Goal: Task Accomplishment & Management: Use online tool/utility

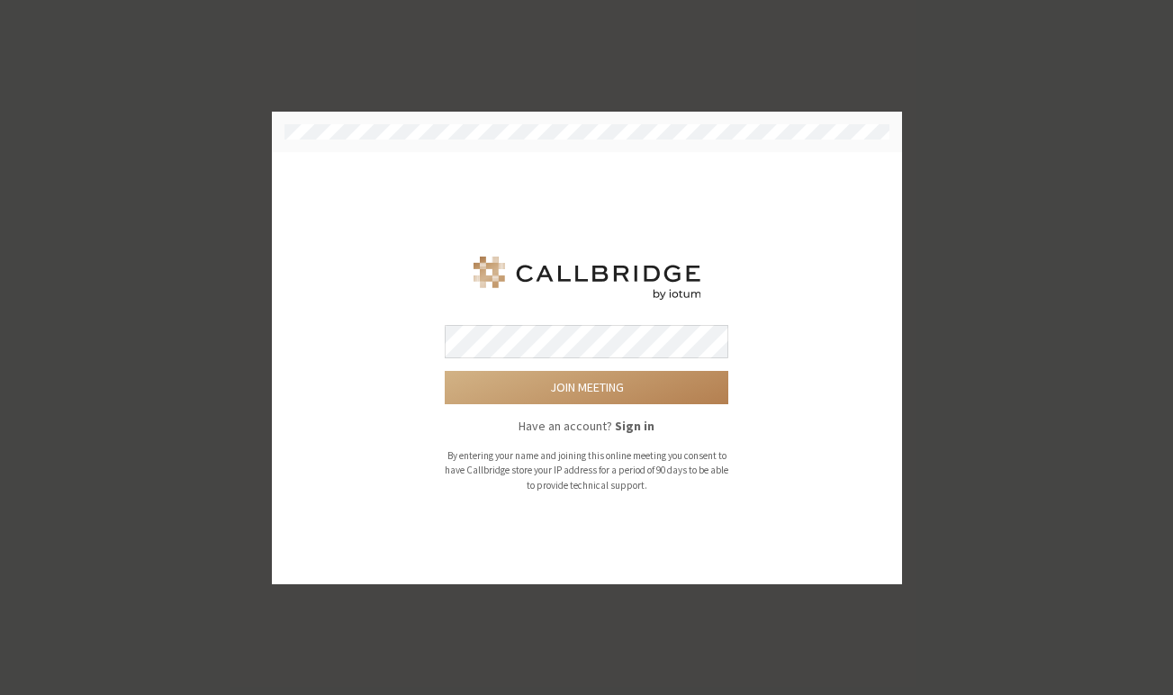
click at [445, 371] on button "Join meeting" at bounding box center [587, 387] width 284 height 33
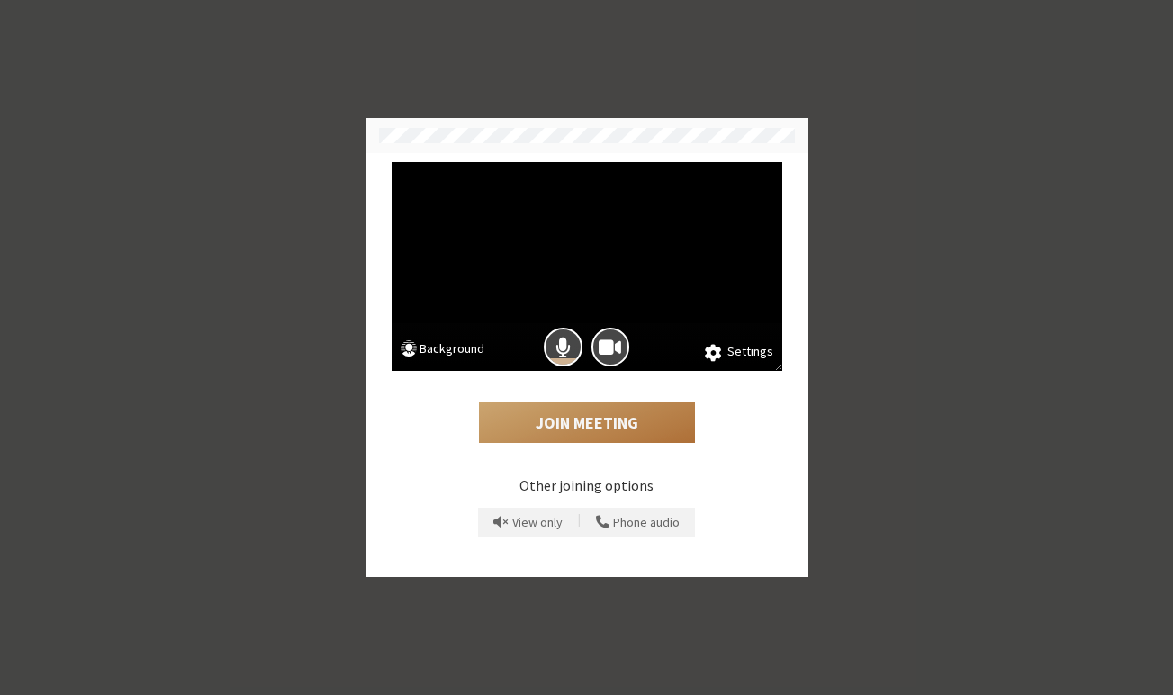
click at [585, 427] on button "Join Meeting" at bounding box center [587, 423] width 216 height 41
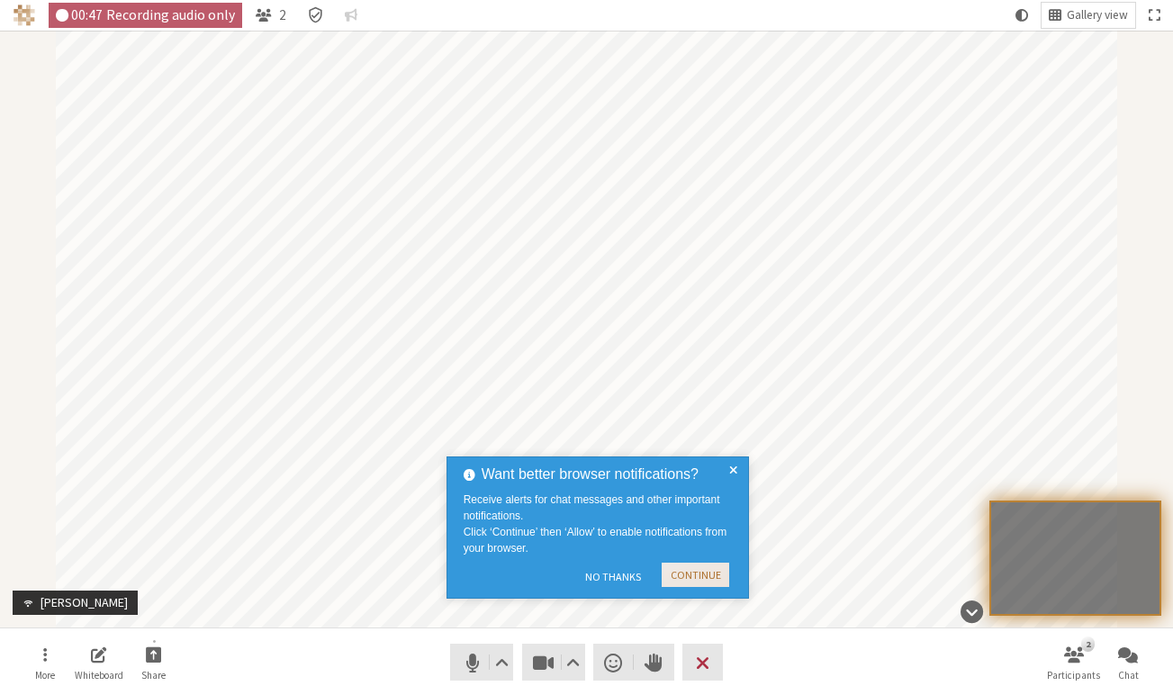
click at [720, 573] on button "Continue" at bounding box center [696, 575] width 68 height 24
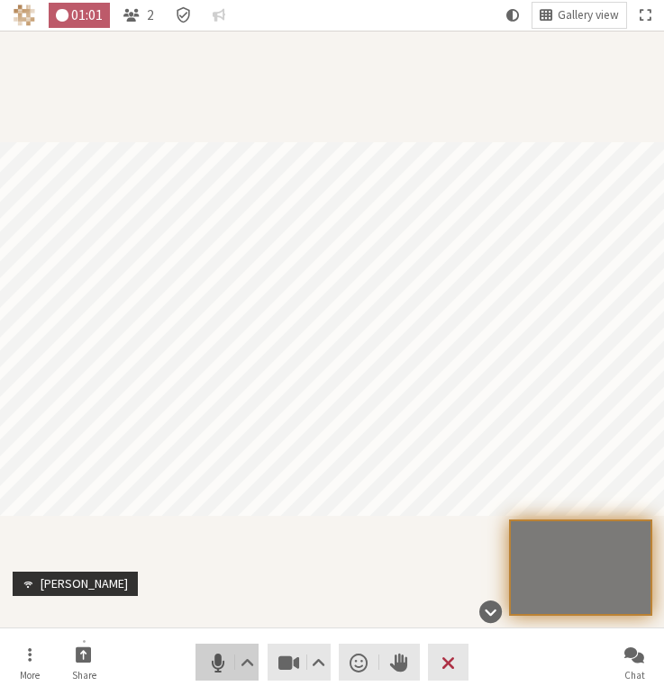
click at [217, 660] on span "Mute (⌘+Shift+A)" at bounding box center [216, 662] width 25 height 25
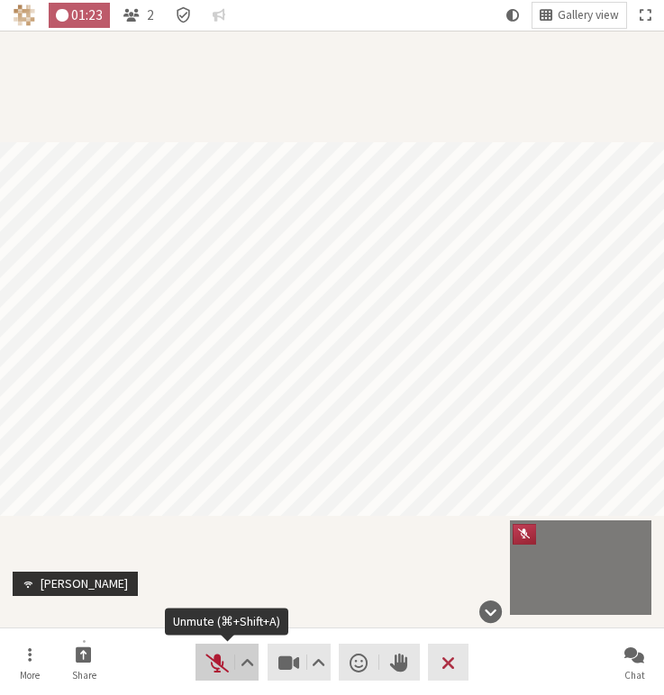
click at [207, 675] on button "Audio" at bounding box center [226, 662] width 63 height 37
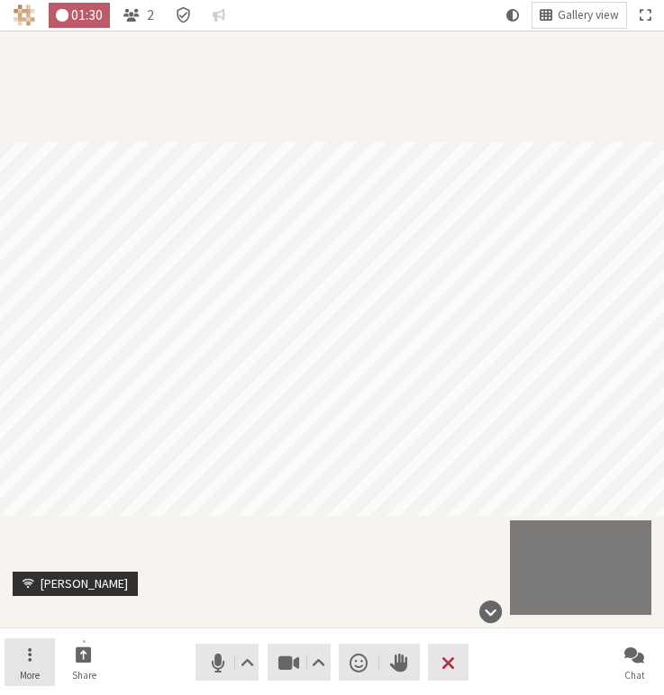
click at [38, 656] on button "More" at bounding box center [30, 662] width 50 height 49
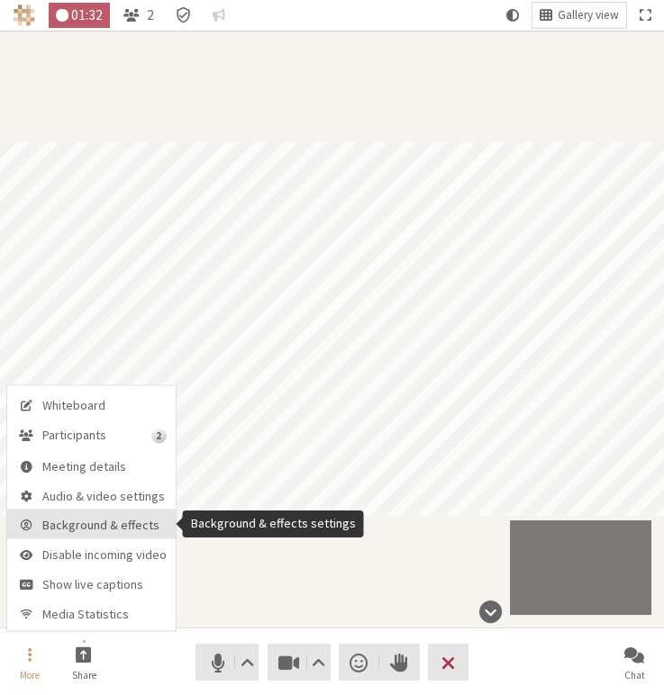
click at [86, 526] on span "Background & effects" at bounding box center [104, 526] width 124 height 14
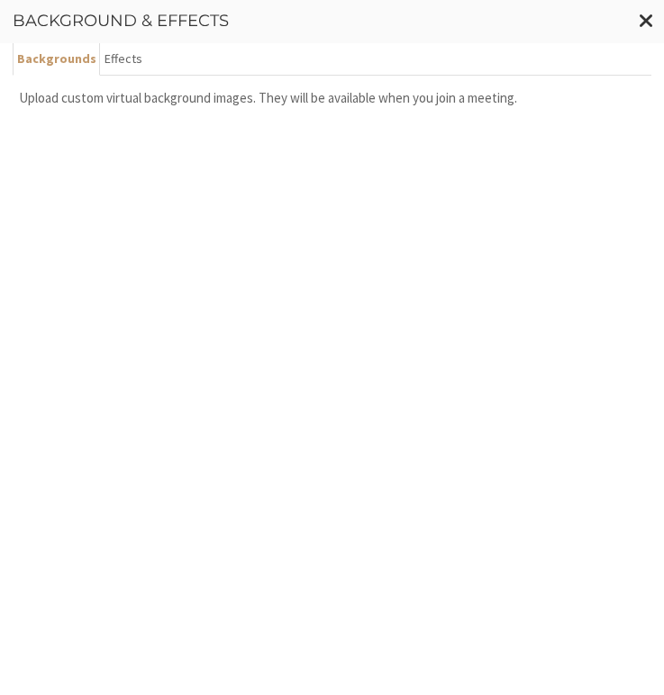
scroll to position [303, 0]
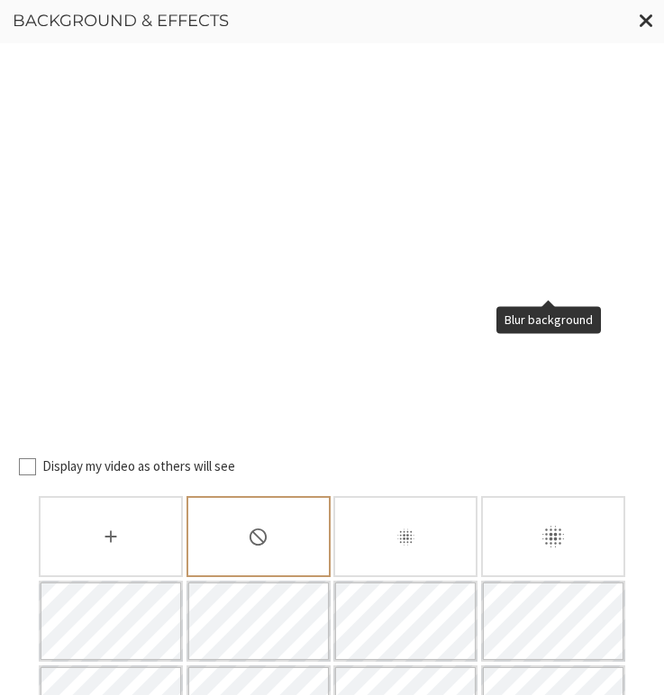
click at [572, 496] on div "Blur background" at bounding box center [553, 536] width 144 height 81
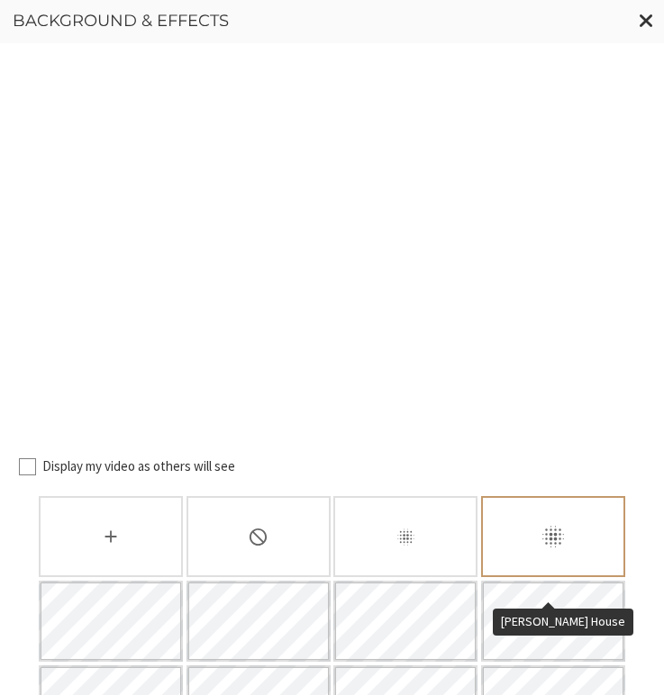
scroll to position [0, 0]
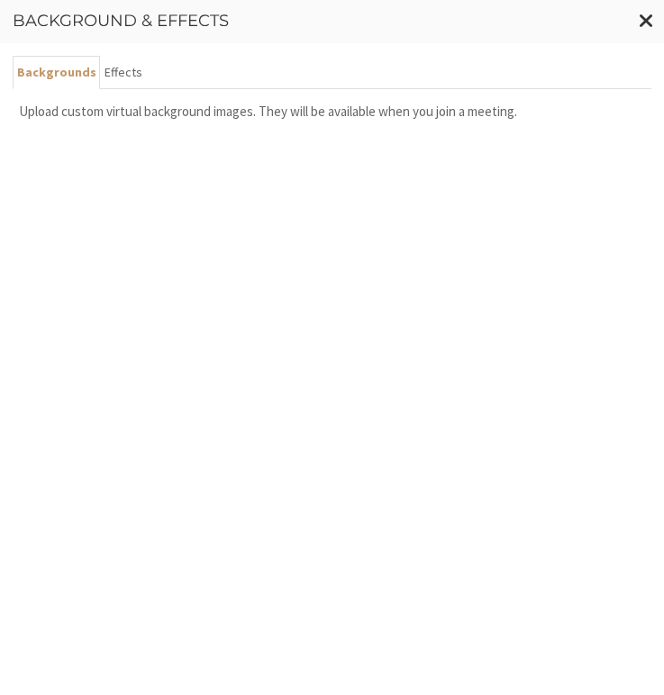
click at [558, 59] on ul "Backgrounds Effects" at bounding box center [332, 72] width 638 height 33
click at [126, 77] on button "Effects" at bounding box center [123, 72] width 46 height 33
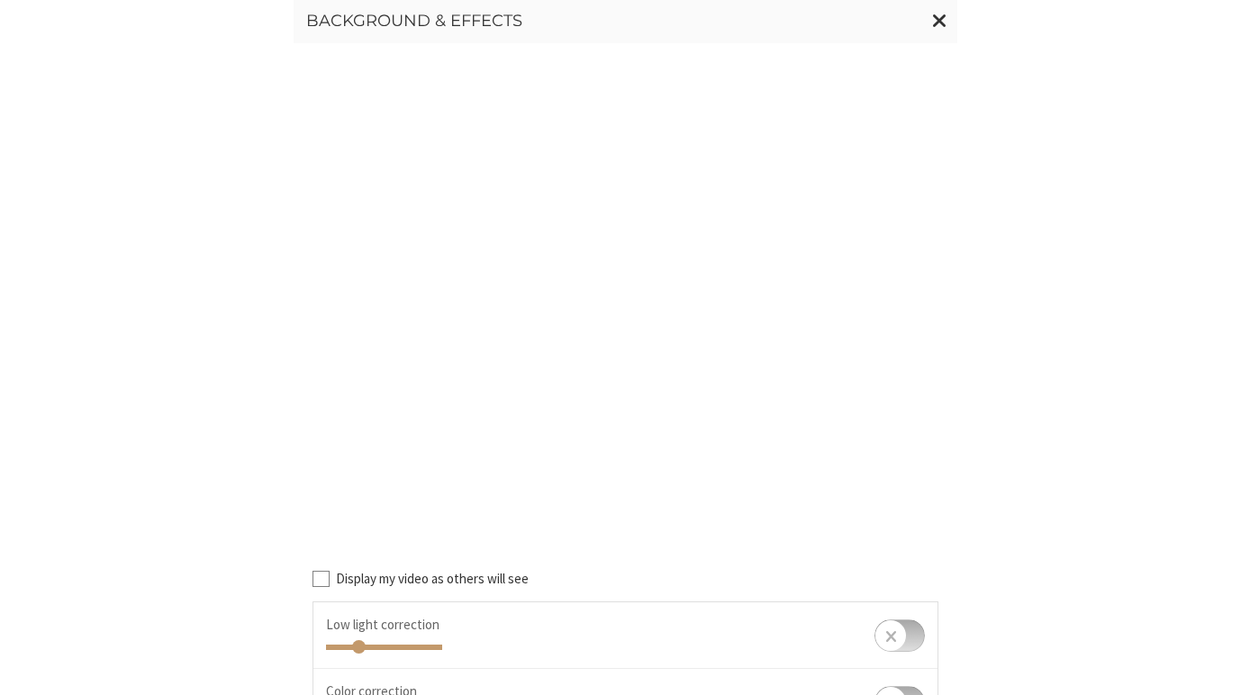
scroll to position [159, 0]
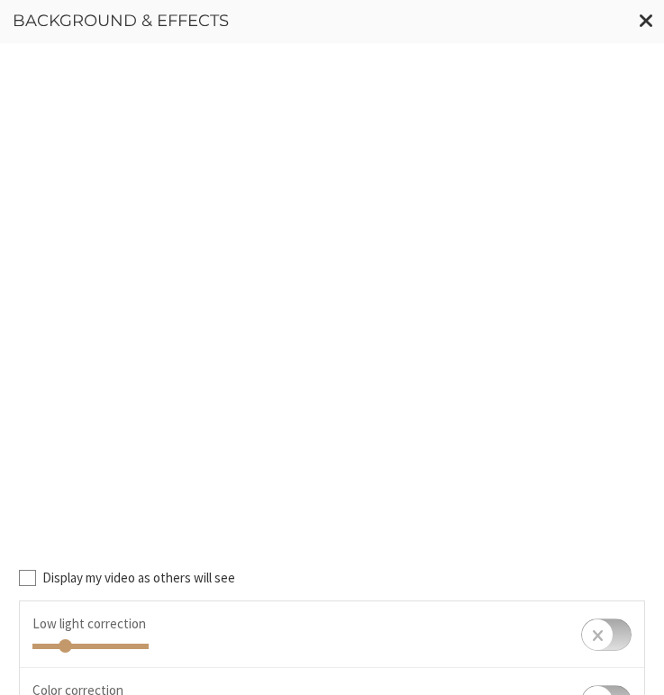
click at [597, 685] on input "checkbox" at bounding box center [606, 701] width 50 height 32
checkbox input "true"
drag, startPoint x: 94, startPoint y: 500, endPoint x: 197, endPoint y: 506, distance: 103.8
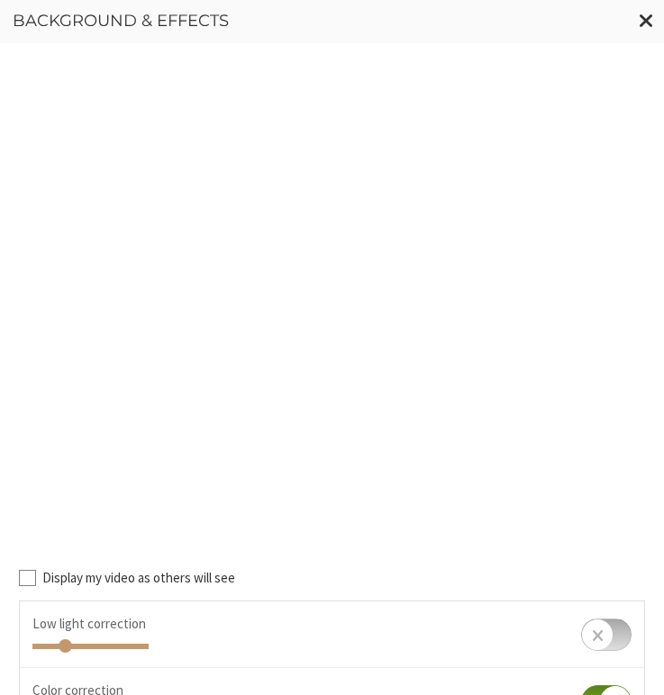
type input "1"
click at [651, 17] on span "Close modal" at bounding box center [645, 20] width 15 height 23
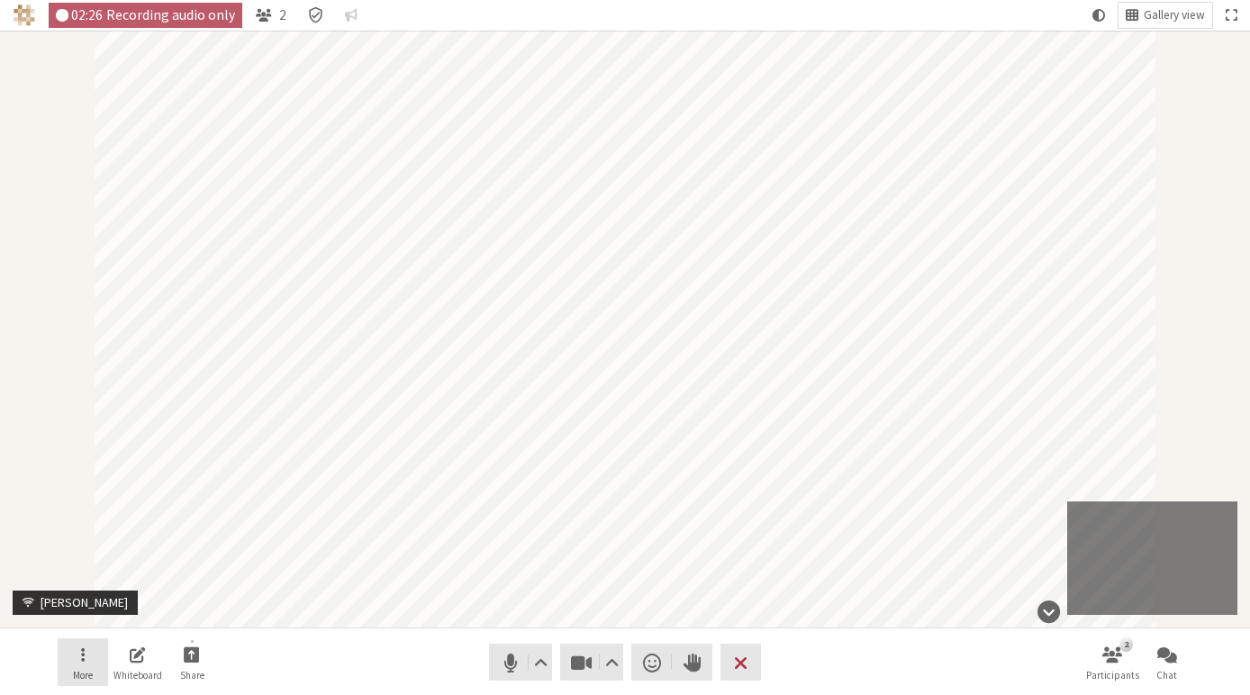
click at [88, 655] on button "More" at bounding box center [83, 662] width 50 height 49
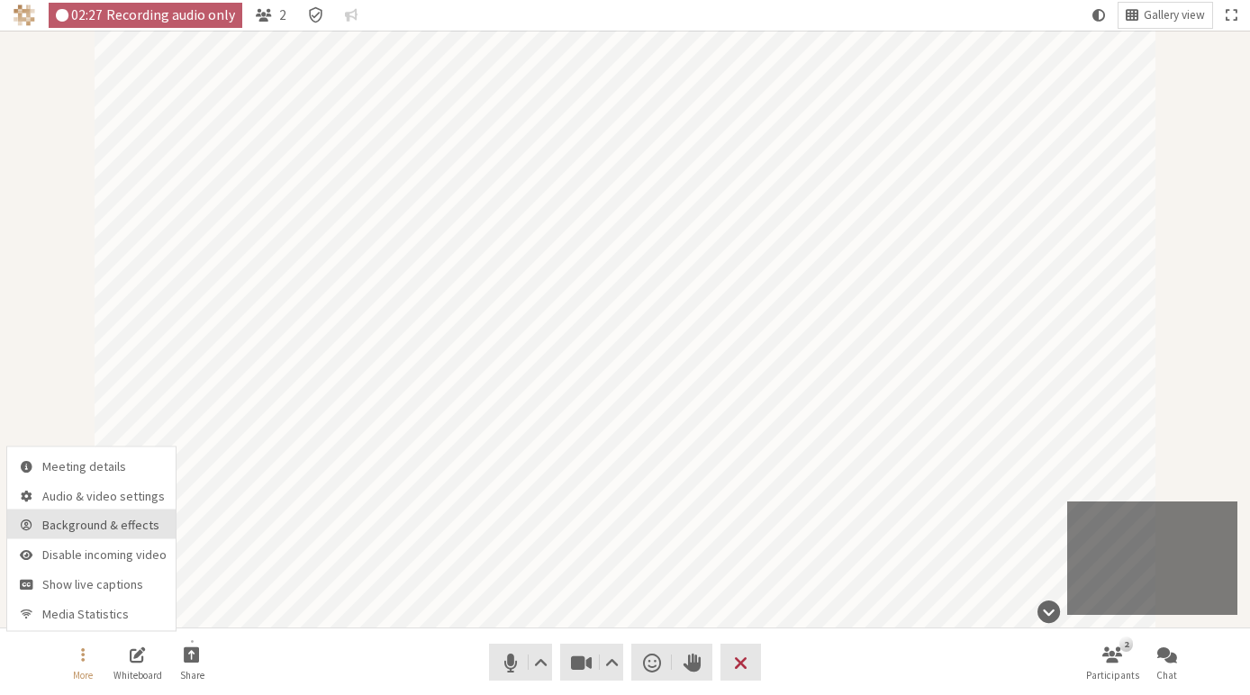
click at [114, 530] on span "Background & effects" at bounding box center [104, 526] width 124 height 14
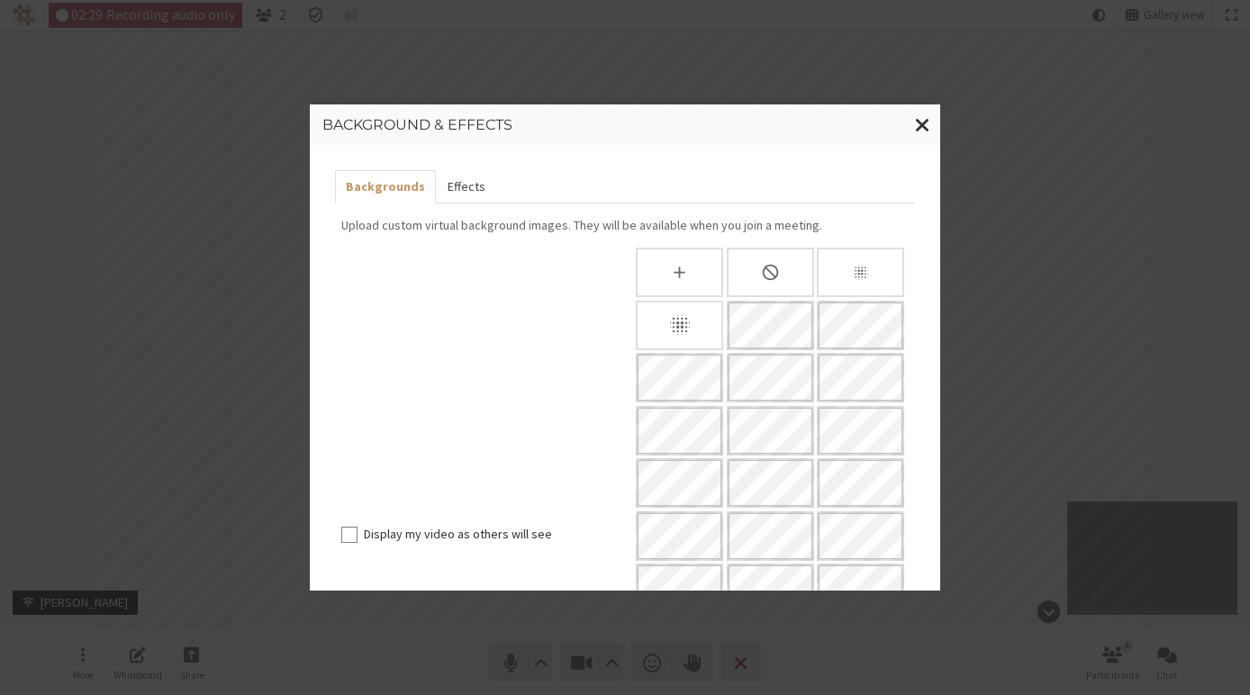
click at [460, 181] on button "Effects" at bounding box center [465, 186] width 59 height 33
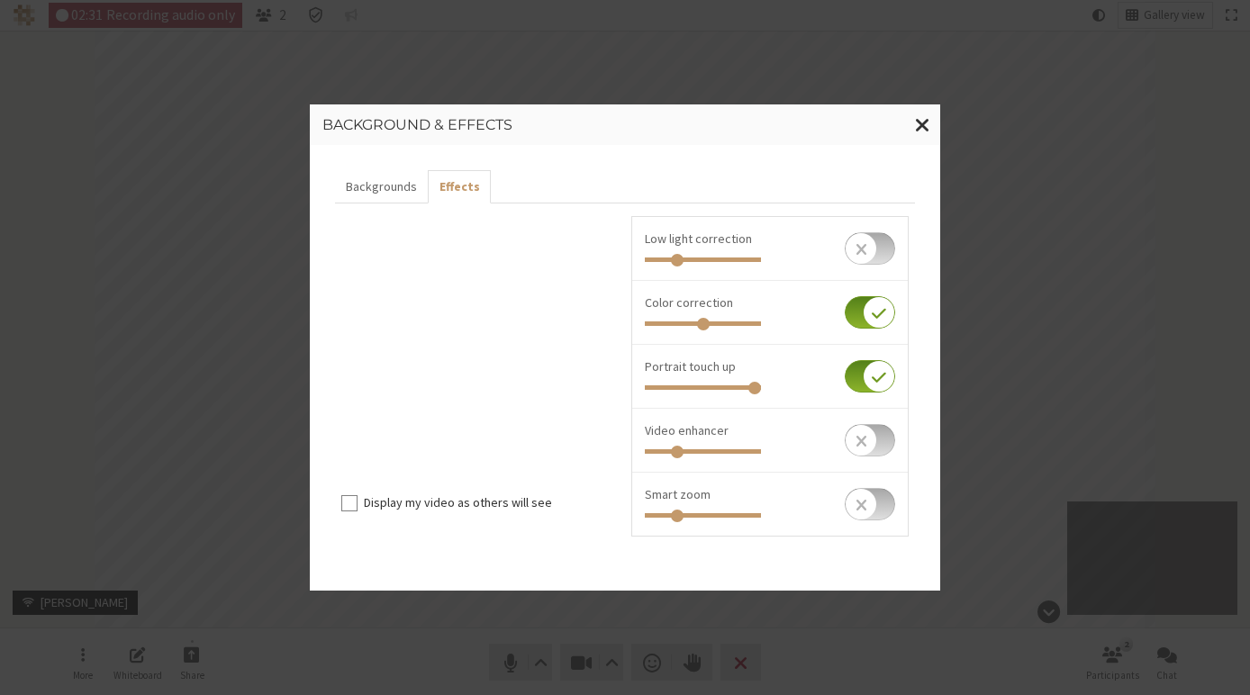
click at [760, 272] on li "Low light correction" at bounding box center [770, 249] width 276 height 64
click at [727, 254] on div at bounding box center [770, 258] width 250 height 19
drag, startPoint x: 850, startPoint y: 239, endPoint x: 765, endPoint y: 269, distance: 90.9
click at [851, 239] on input "checkbox" at bounding box center [870, 248] width 50 height 32
checkbox input "true"
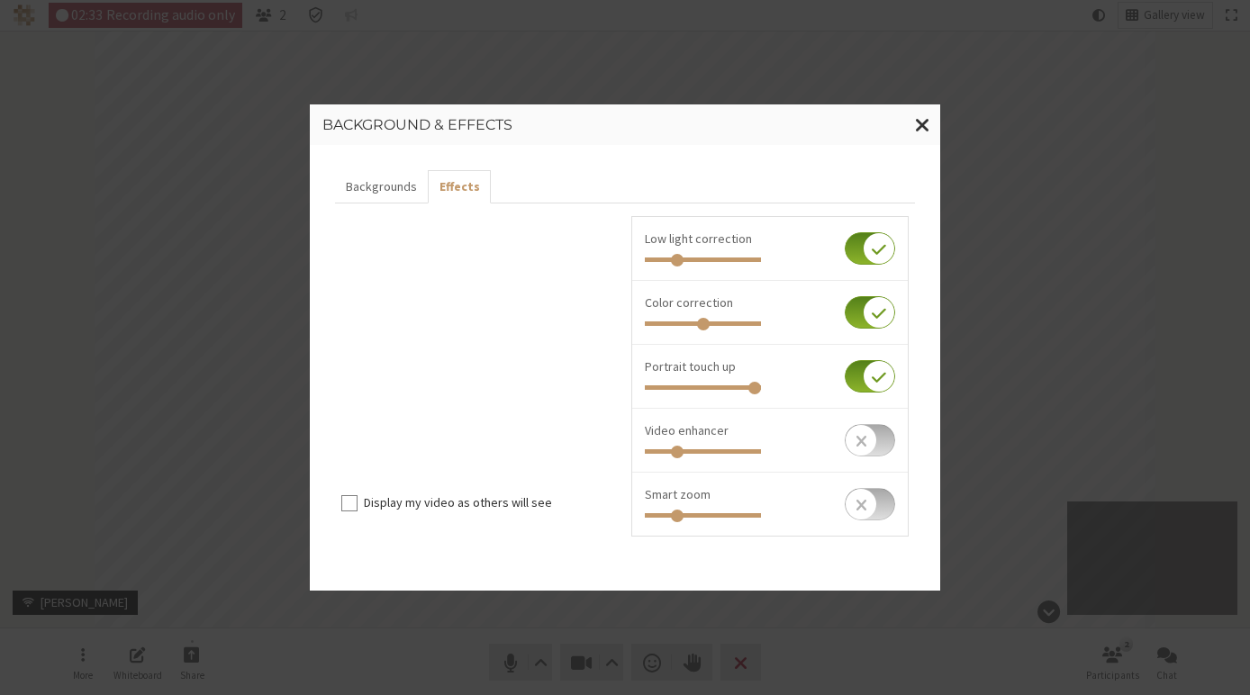
click at [719, 266] on div at bounding box center [770, 258] width 250 height 19
click at [719, 264] on div at bounding box center [770, 258] width 250 height 19
type input "0.707"
click at [719, 260] on input "range" at bounding box center [703, 260] width 116 height 5
click at [856, 436] on input "checkbox" at bounding box center [870, 440] width 50 height 32
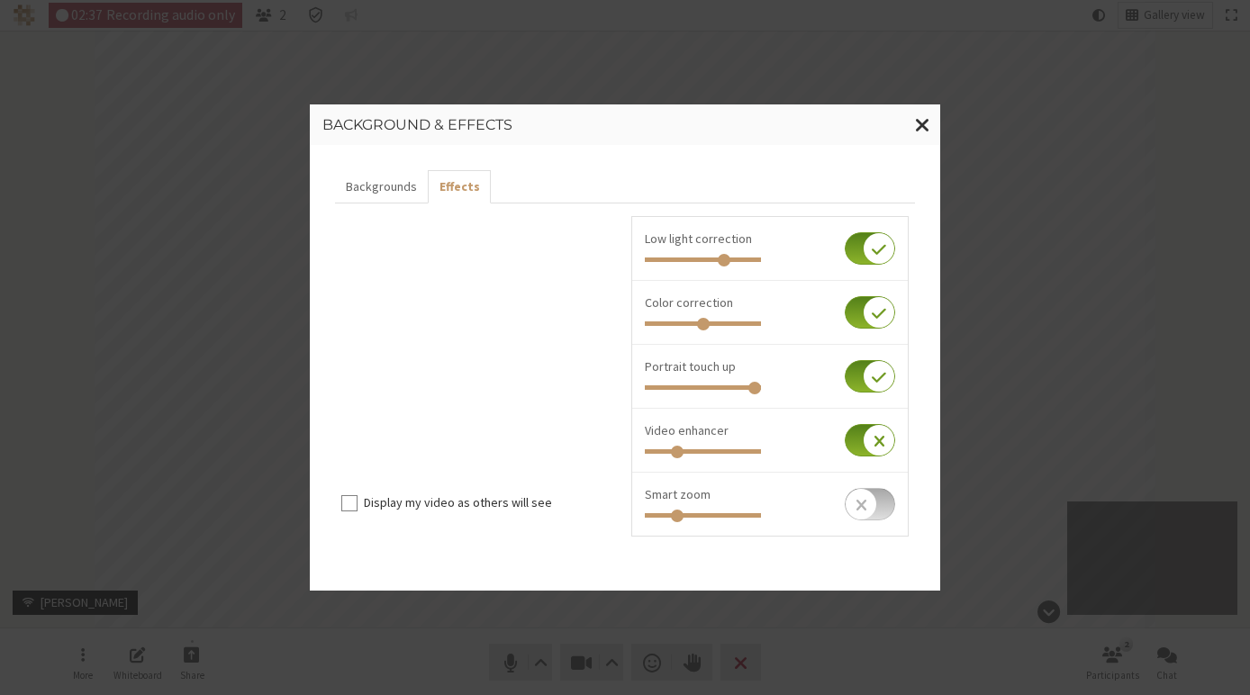
checkbox input "true"
click at [742, 448] on div at bounding box center [770, 449] width 250 height 19
click at [741, 452] on input "range" at bounding box center [703, 451] width 116 height 5
drag, startPoint x: 744, startPoint y: 448, endPoint x: 819, endPoint y: 452, distance: 74.8
type input "1"
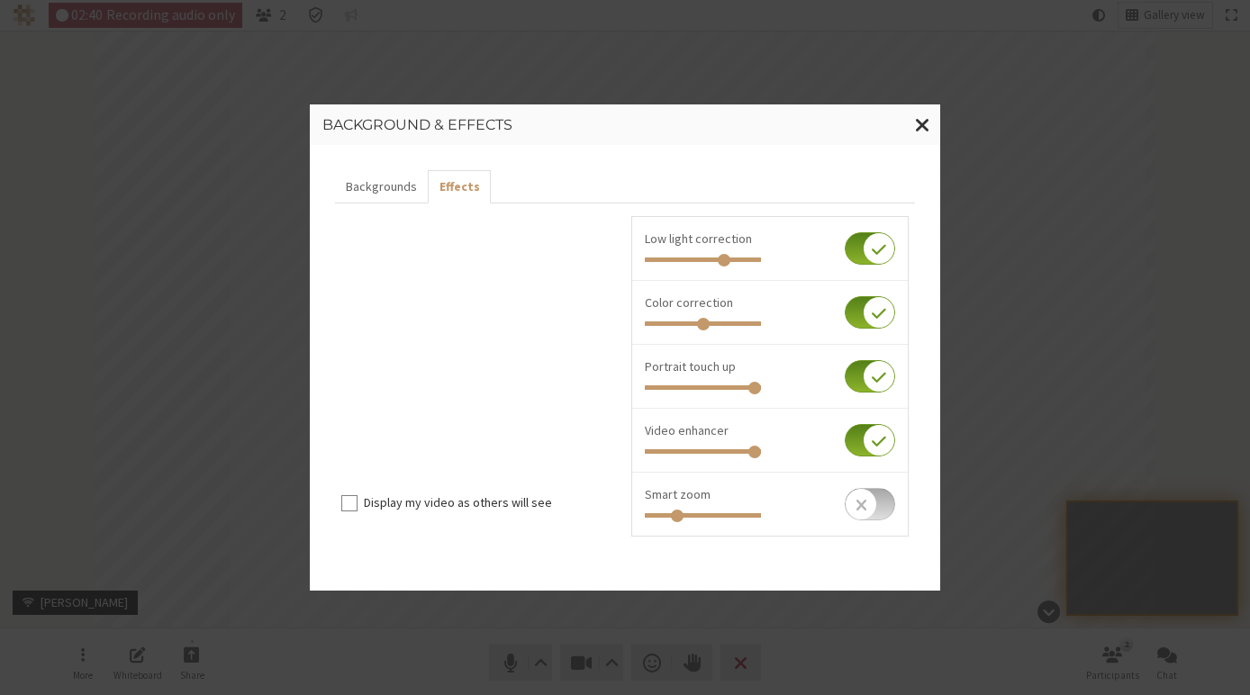
click at [761, 452] on input "range" at bounding box center [703, 451] width 116 height 5
click at [852, 504] on input "checkbox" at bounding box center [870, 504] width 50 height 32
checkbox input "true"
click at [919, 122] on span "Close modal" at bounding box center [922, 124] width 15 height 23
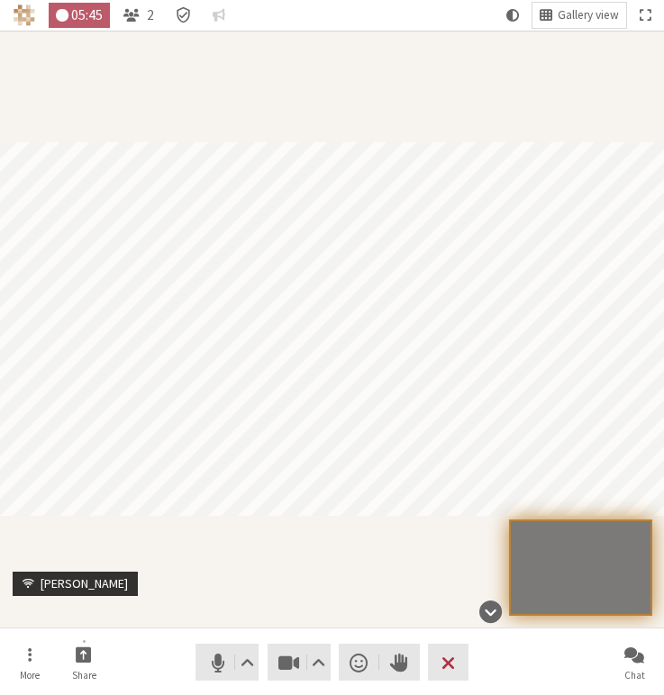
click at [341, 55] on div "Participant" at bounding box center [332, 329] width 664 height 597
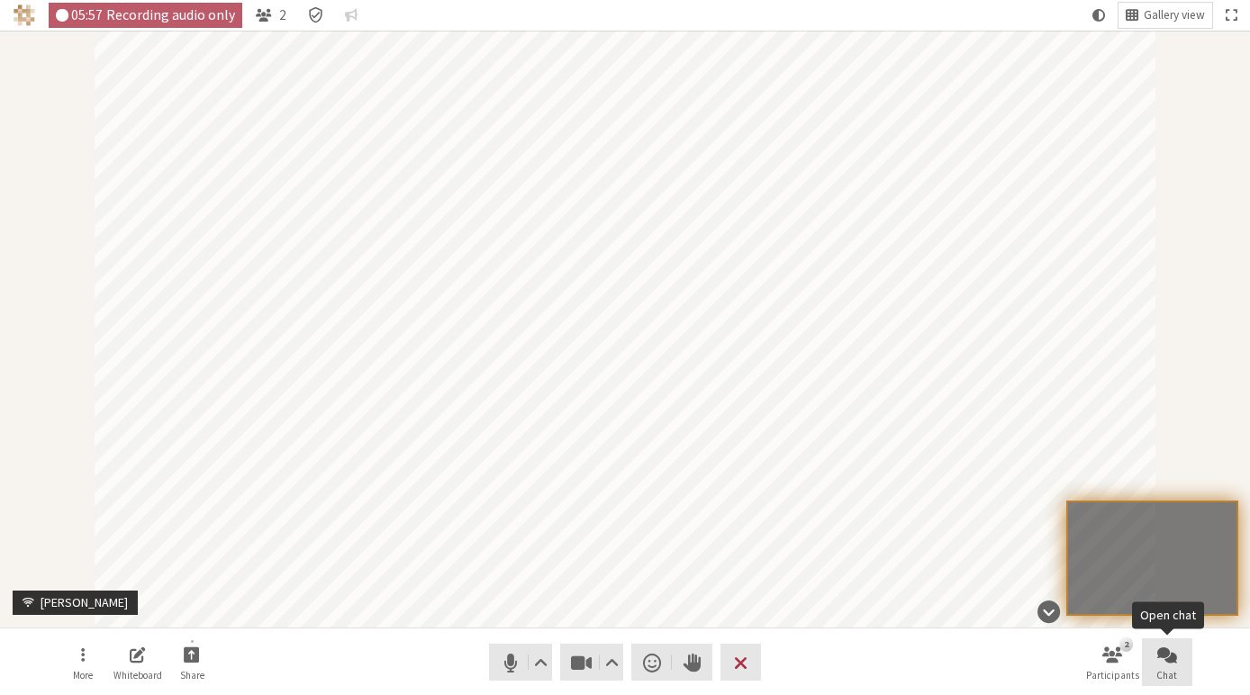
click at [1173, 656] on button "Chat" at bounding box center [1167, 662] width 50 height 49
